Goal: Transaction & Acquisition: Purchase product/service

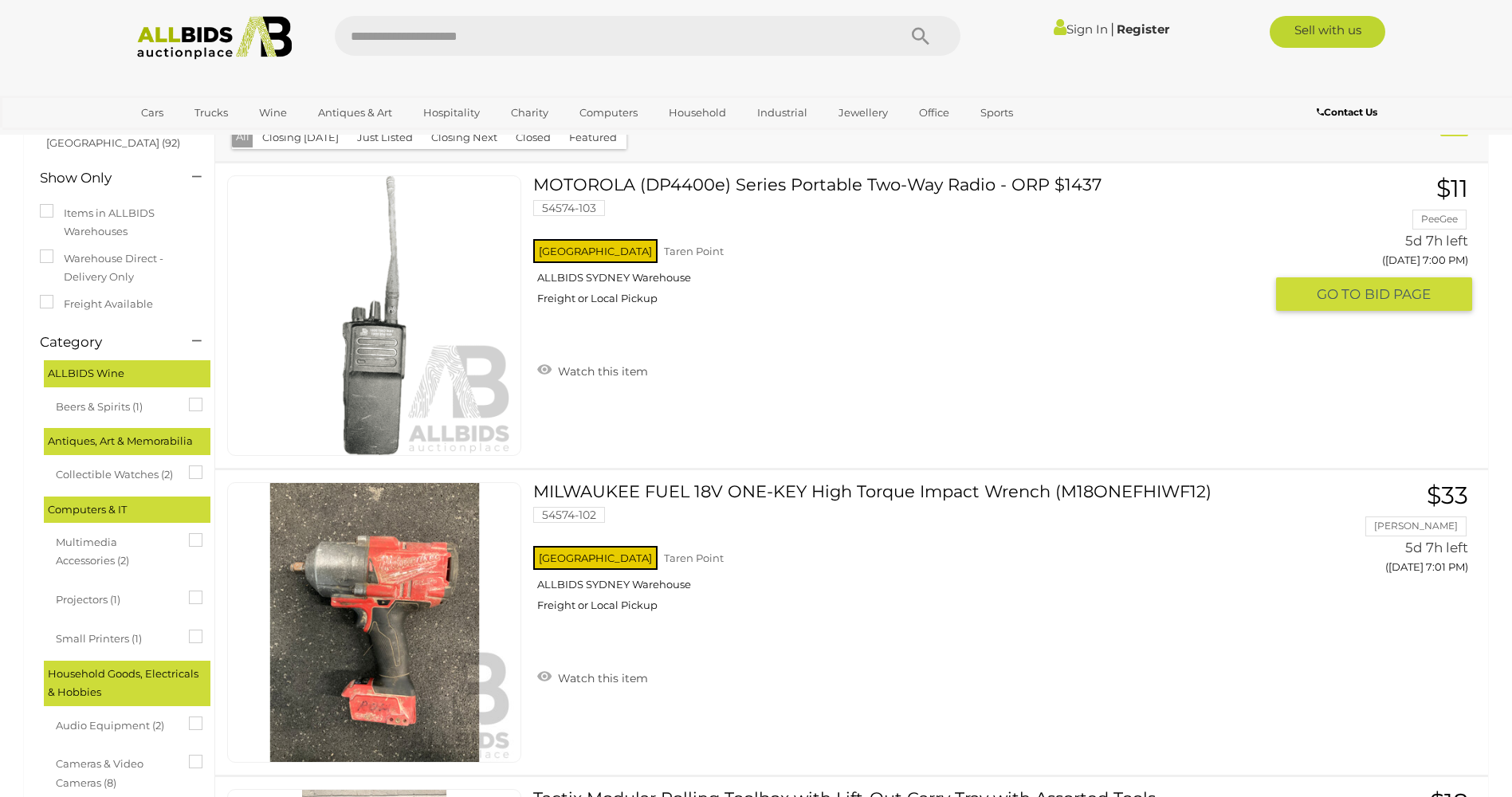
scroll to position [160, 0]
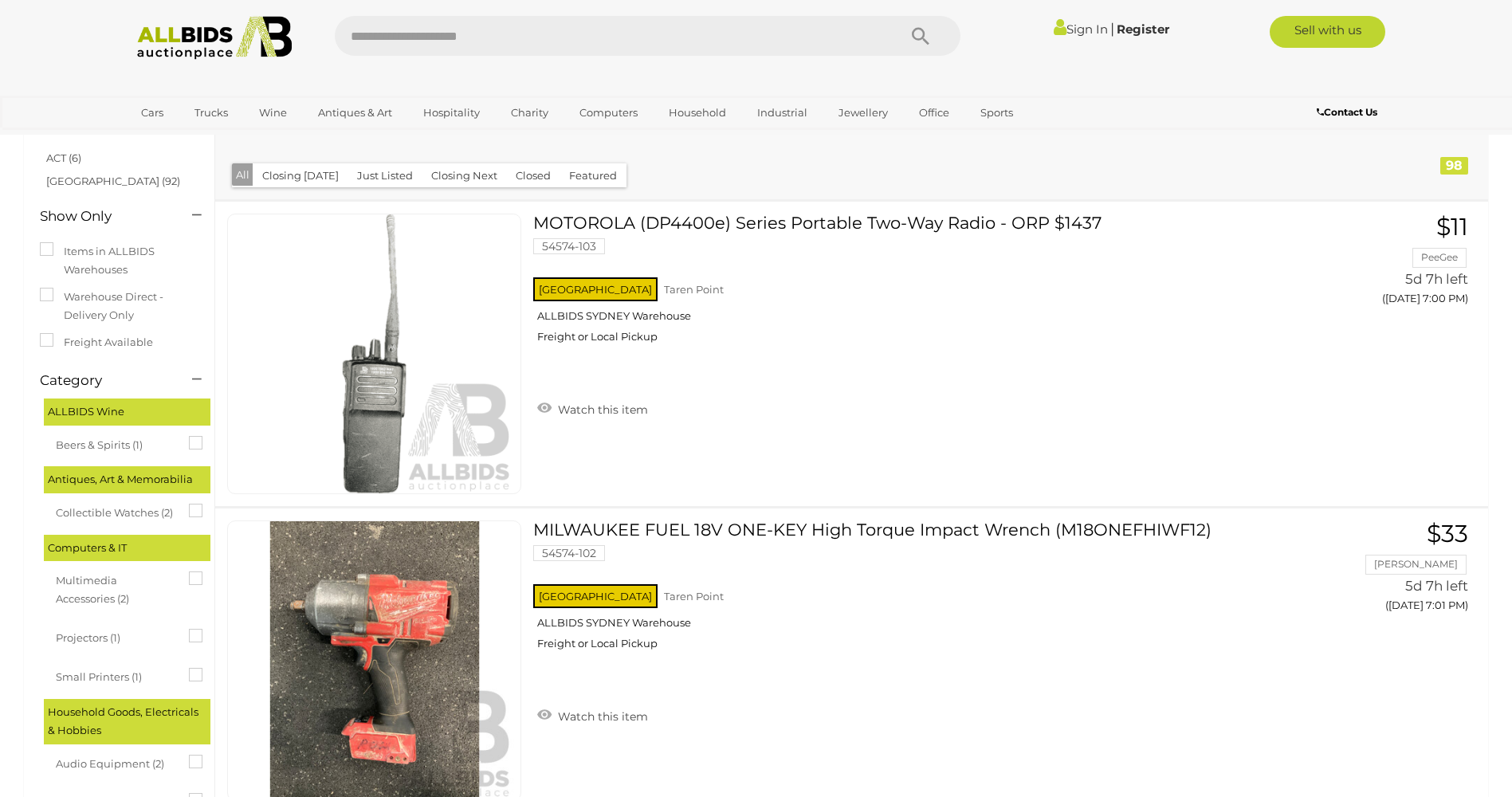
click at [292, 185] on button "Closing Today" at bounding box center [300, 176] width 96 height 25
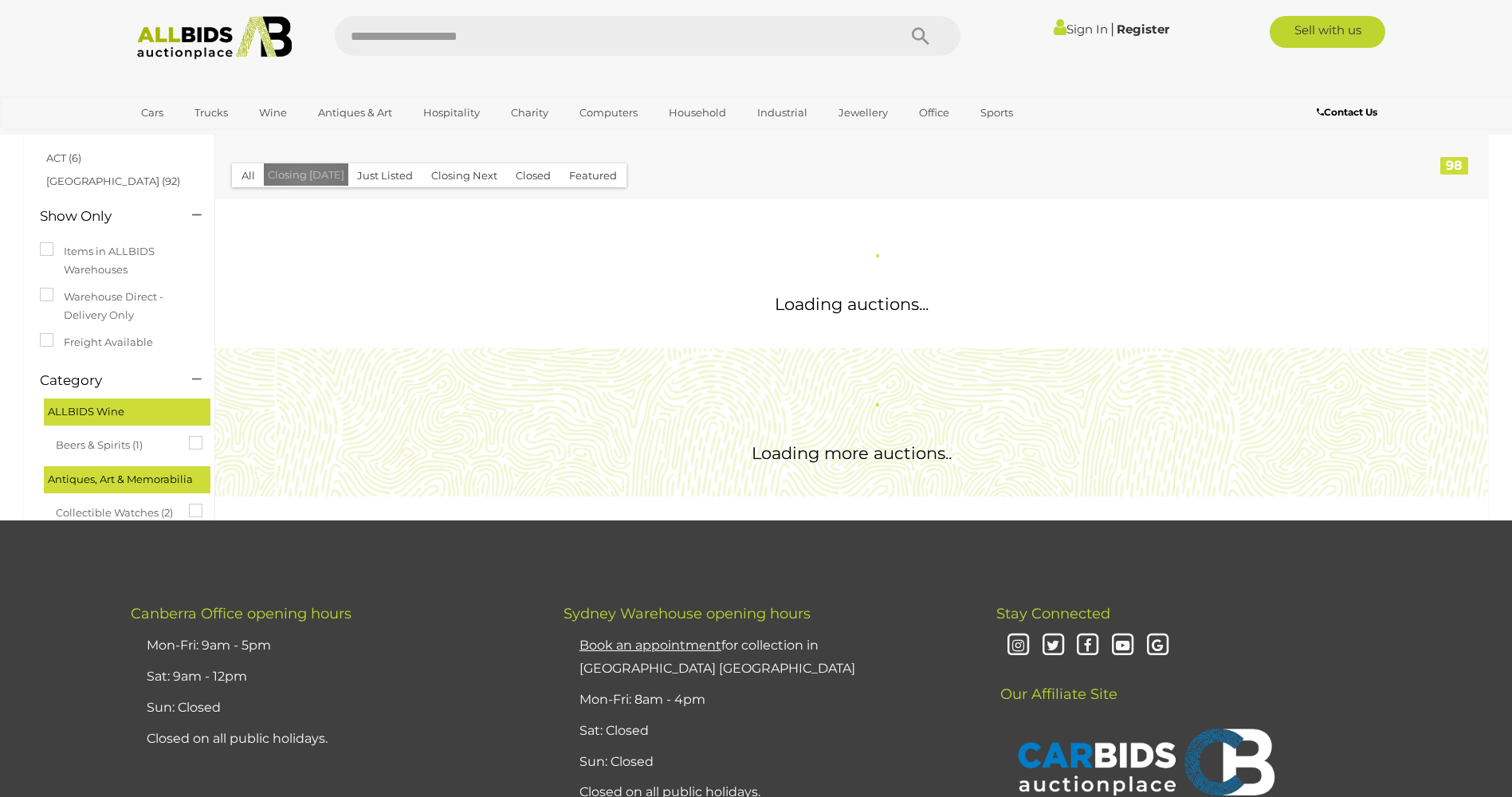
scroll to position [0, 0]
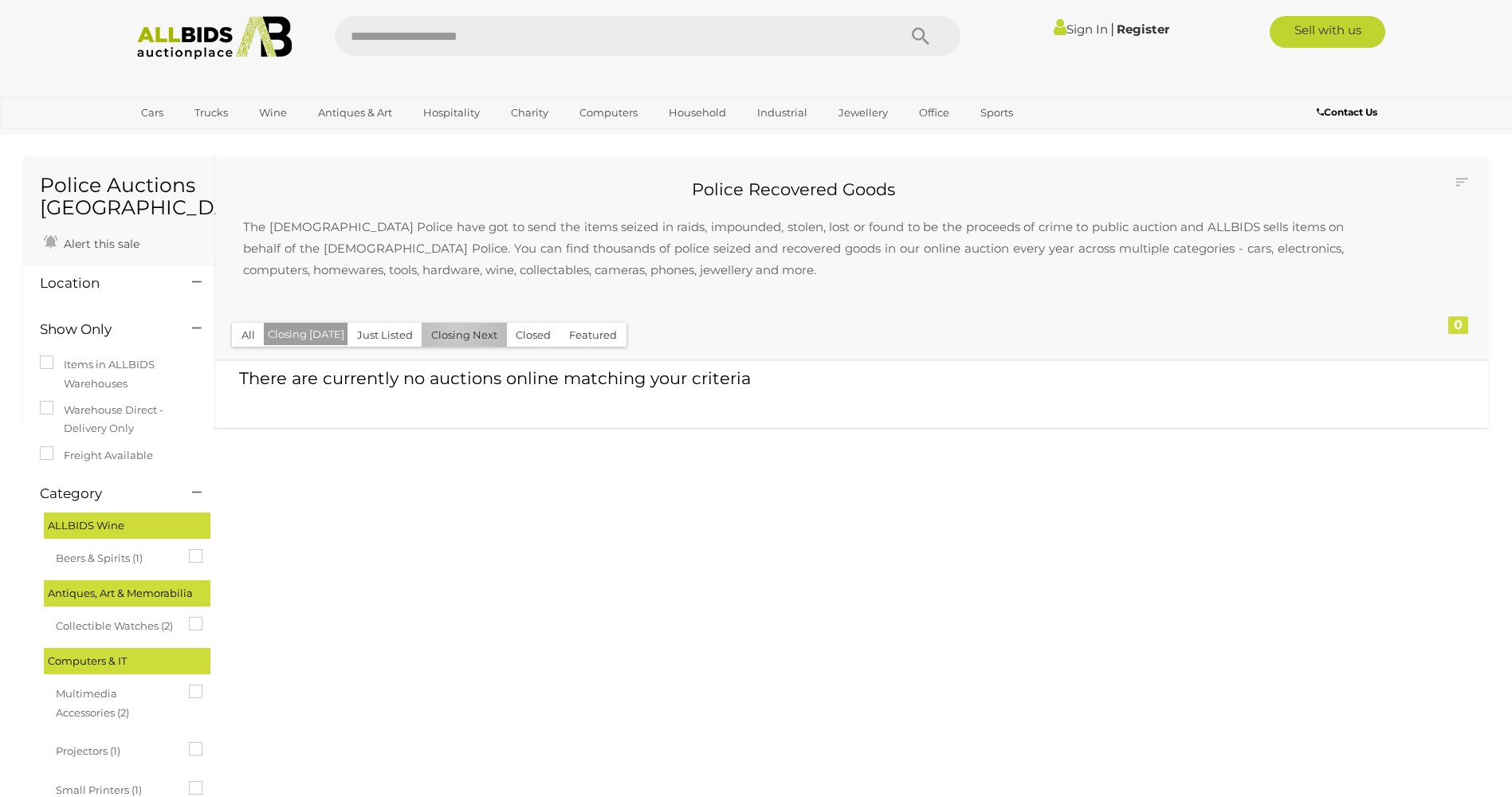
click at [452, 330] on button "Closing Next" at bounding box center [464, 335] width 85 height 25
drag, startPoint x: 262, startPoint y: 334, endPoint x: 228, endPoint y: 330, distance: 34.2
click at [255, 334] on button "All" at bounding box center [248, 335] width 32 height 25
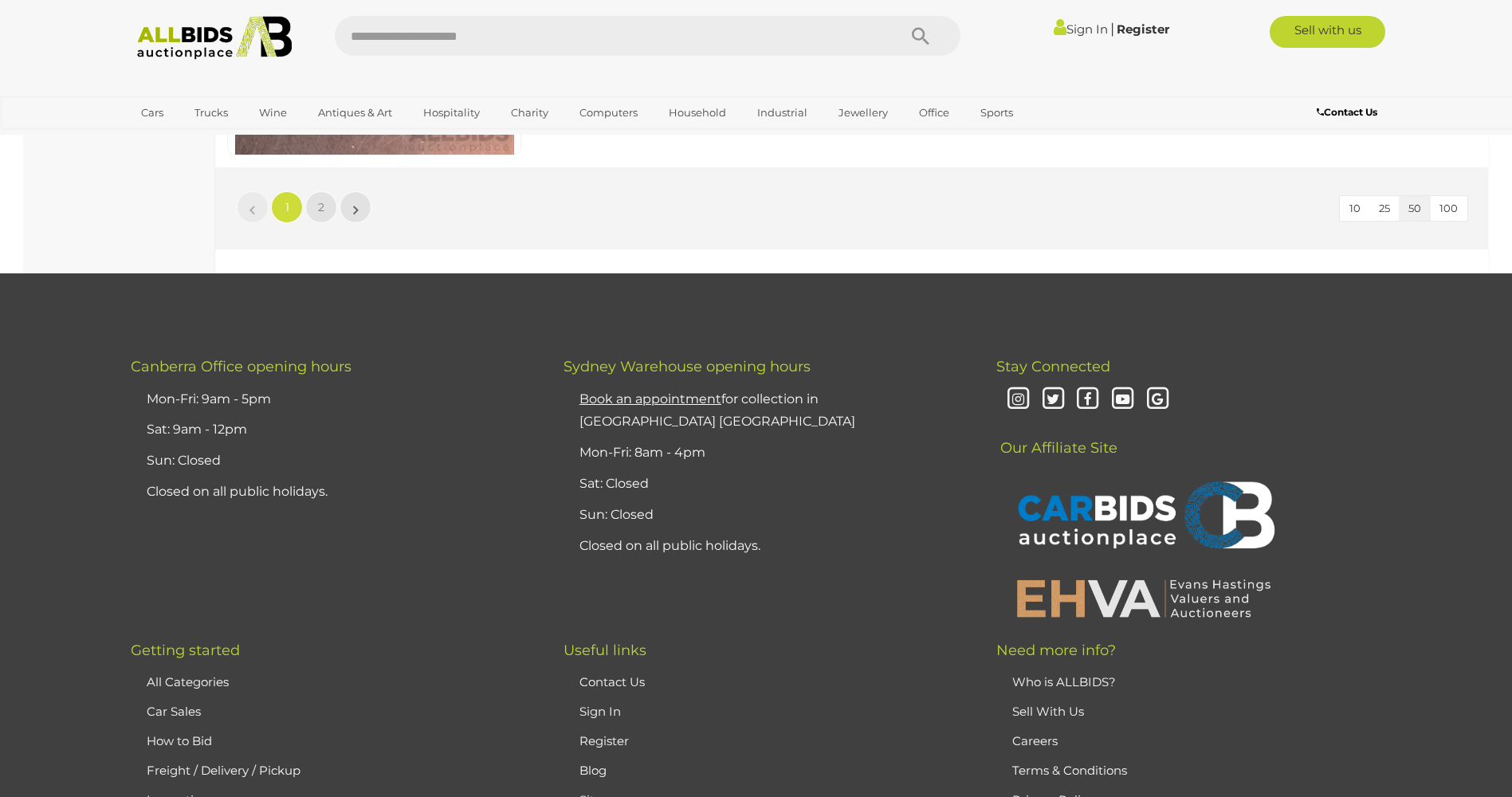
scroll to position [15535, 0]
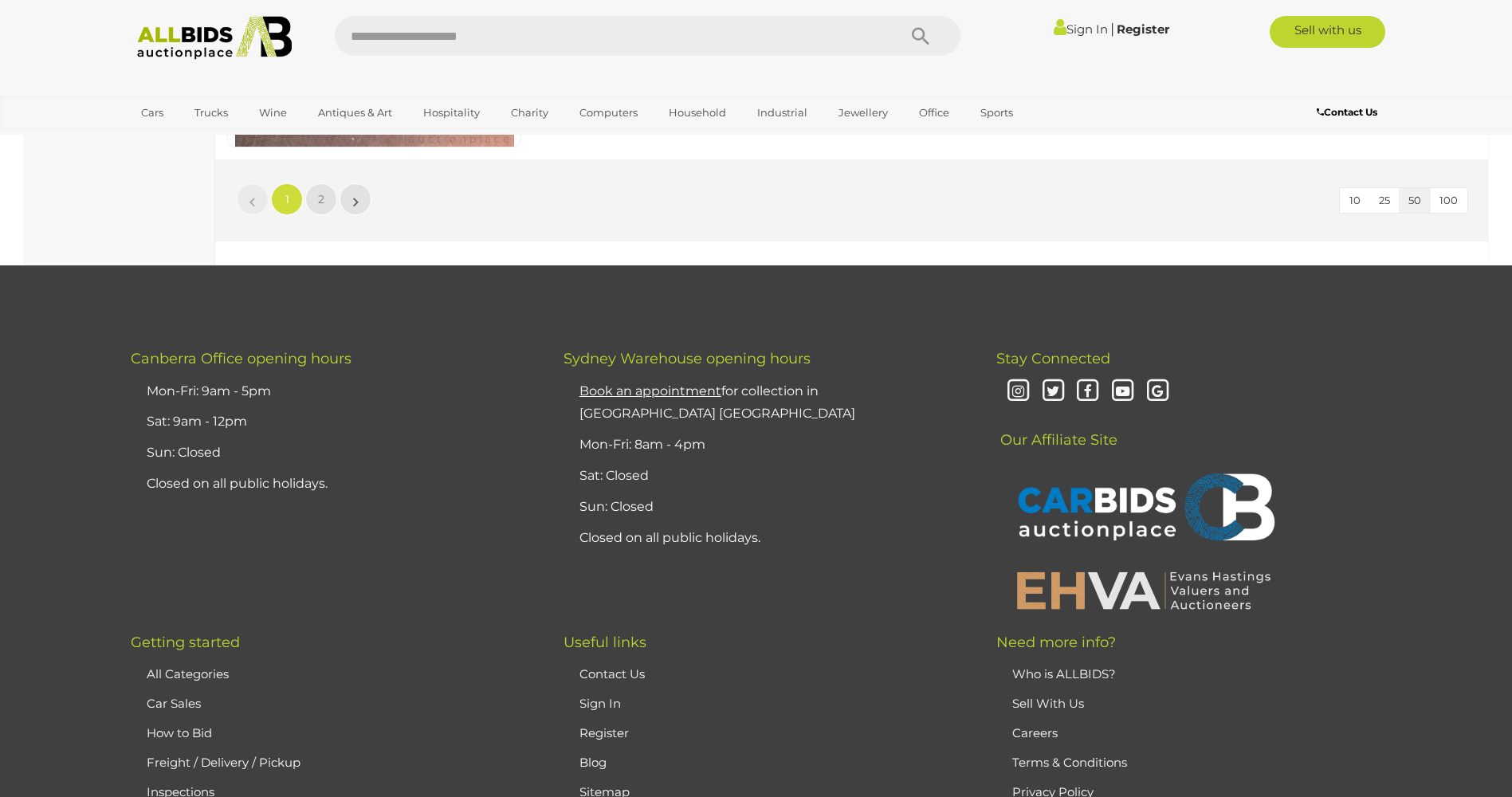
click at [220, 47] on img at bounding box center [214, 38] width 173 height 44
